Goal: Transaction & Acquisition: Purchase product/service

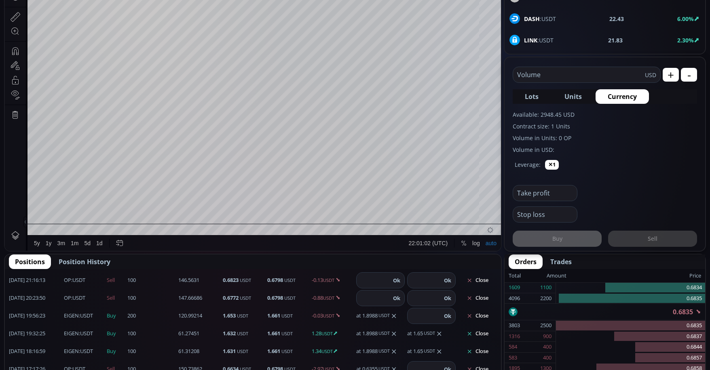
scroll to position [40, 0]
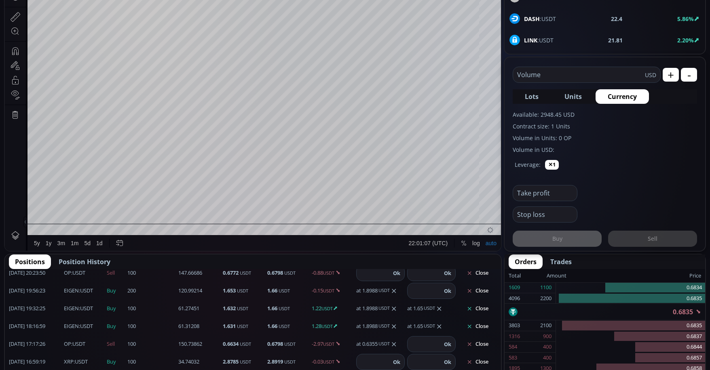
click at [479, 312] on button "Close" at bounding box center [477, 308] width 39 height 13
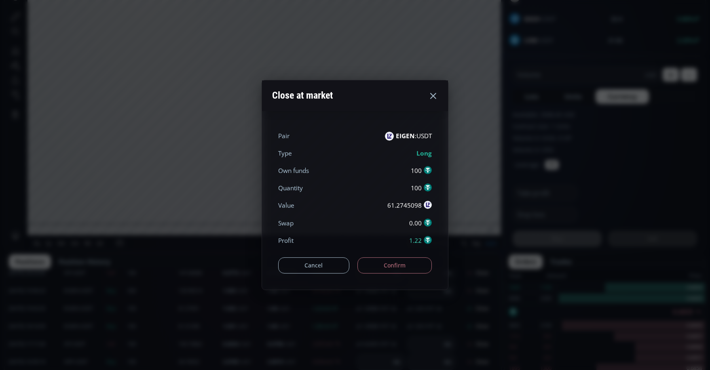
click at [402, 271] on button "Confirm" at bounding box center [394, 265] width 75 height 16
click at [401, 267] on div "Cancel Confirm" at bounding box center [355, 261] width 154 height 24
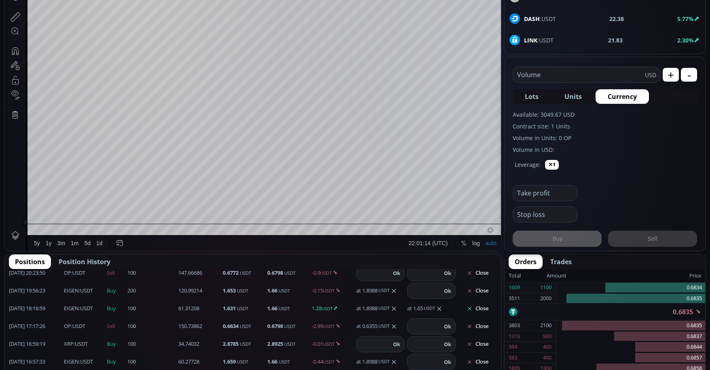
click at [477, 307] on button "Close" at bounding box center [477, 308] width 39 height 13
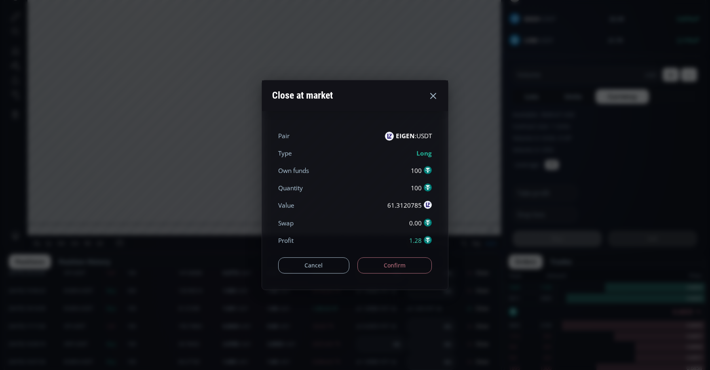
click at [401, 274] on div "Pair EIGEN :USDT Type Long Own funds 100 Quantity 100 Value 61.3120785 Swap 0.0…" at bounding box center [355, 200] width 186 height 179
click at [400, 270] on button "Confirm" at bounding box center [394, 265] width 75 height 16
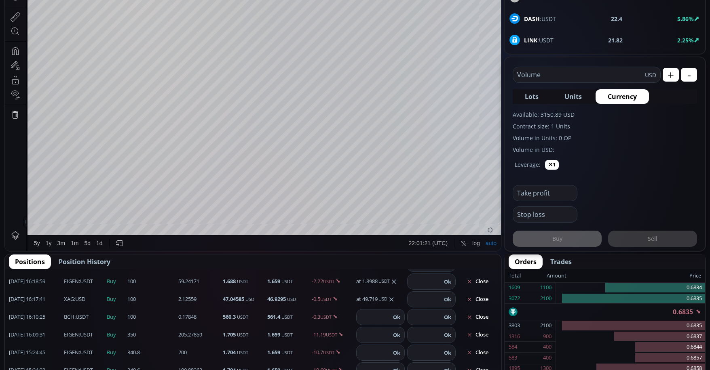
scroll to position [162, 0]
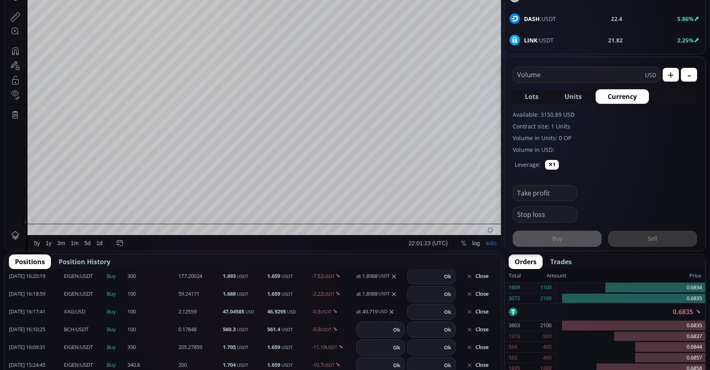
click at [91, 258] on span "Position History" at bounding box center [85, 262] width 52 height 10
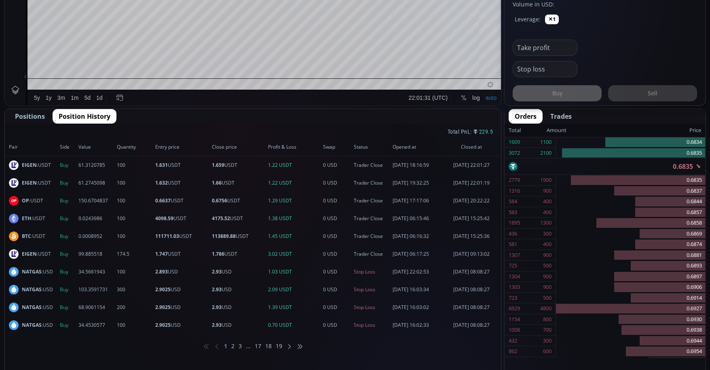
scroll to position [404, 0]
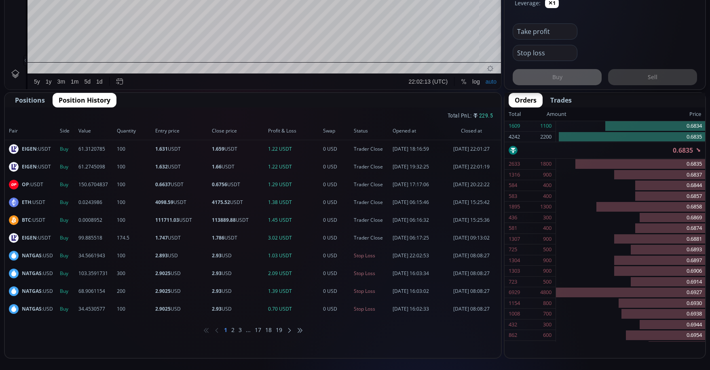
click at [236, 332] on ul "1 2 3 ... 17 18 19" at bounding box center [253, 330] width 496 height 24
click at [232, 329] on li "2" at bounding box center [232, 330] width 3 height 8
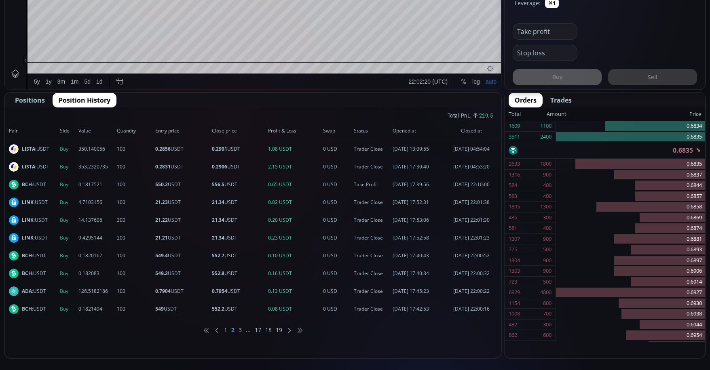
click at [242, 331] on li "3" at bounding box center [239, 330] width 3 height 8
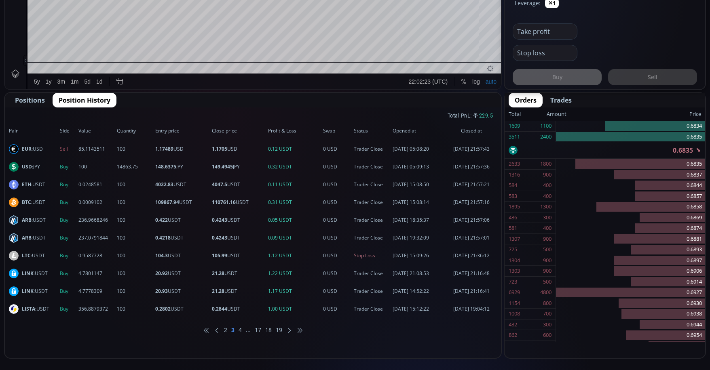
click at [249, 333] on li "..." at bounding box center [248, 330] width 5 height 8
click at [257, 330] on li "17" at bounding box center [258, 330] width 6 height 8
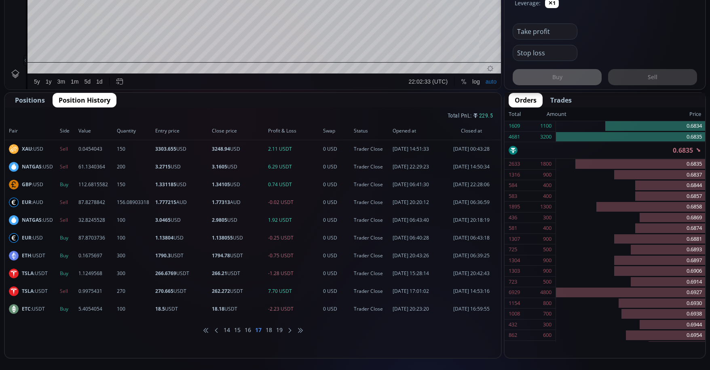
click at [34, 101] on span "Positions" at bounding box center [30, 100] width 30 height 10
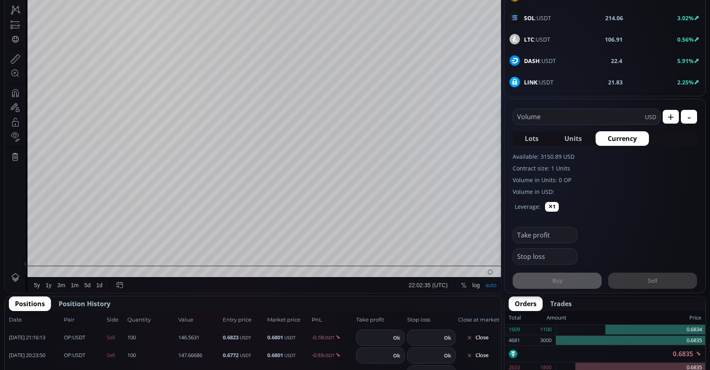
scroll to position [121, 0]
